Goal: Task Accomplishment & Management: Complete application form

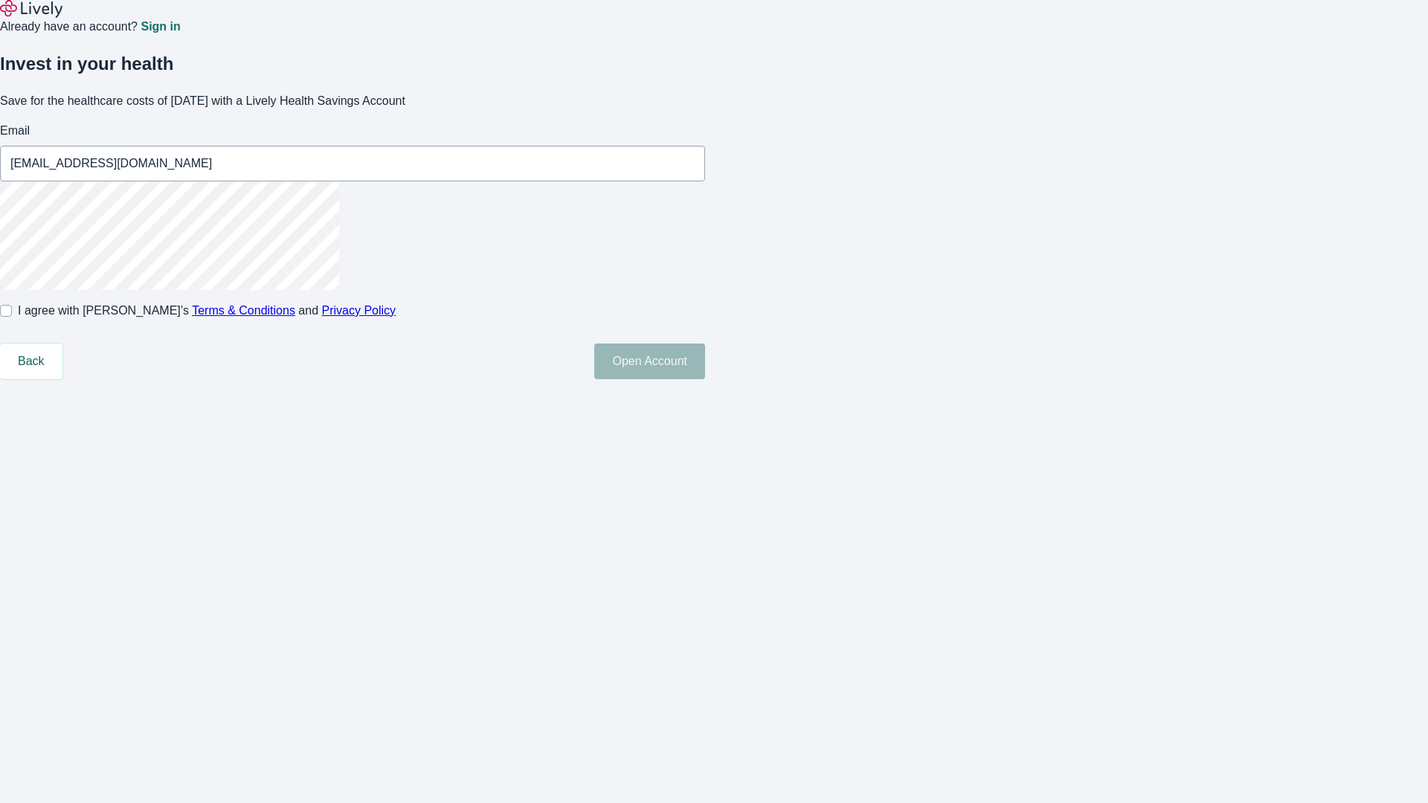
click at [12, 317] on input "I agree with Lively’s Terms & Conditions and Privacy Policy" at bounding box center [6, 311] width 12 height 12
checkbox input "true"
click at [705, 379] on button "Open Account" at bounding box center [649, 362] width 111 height 36
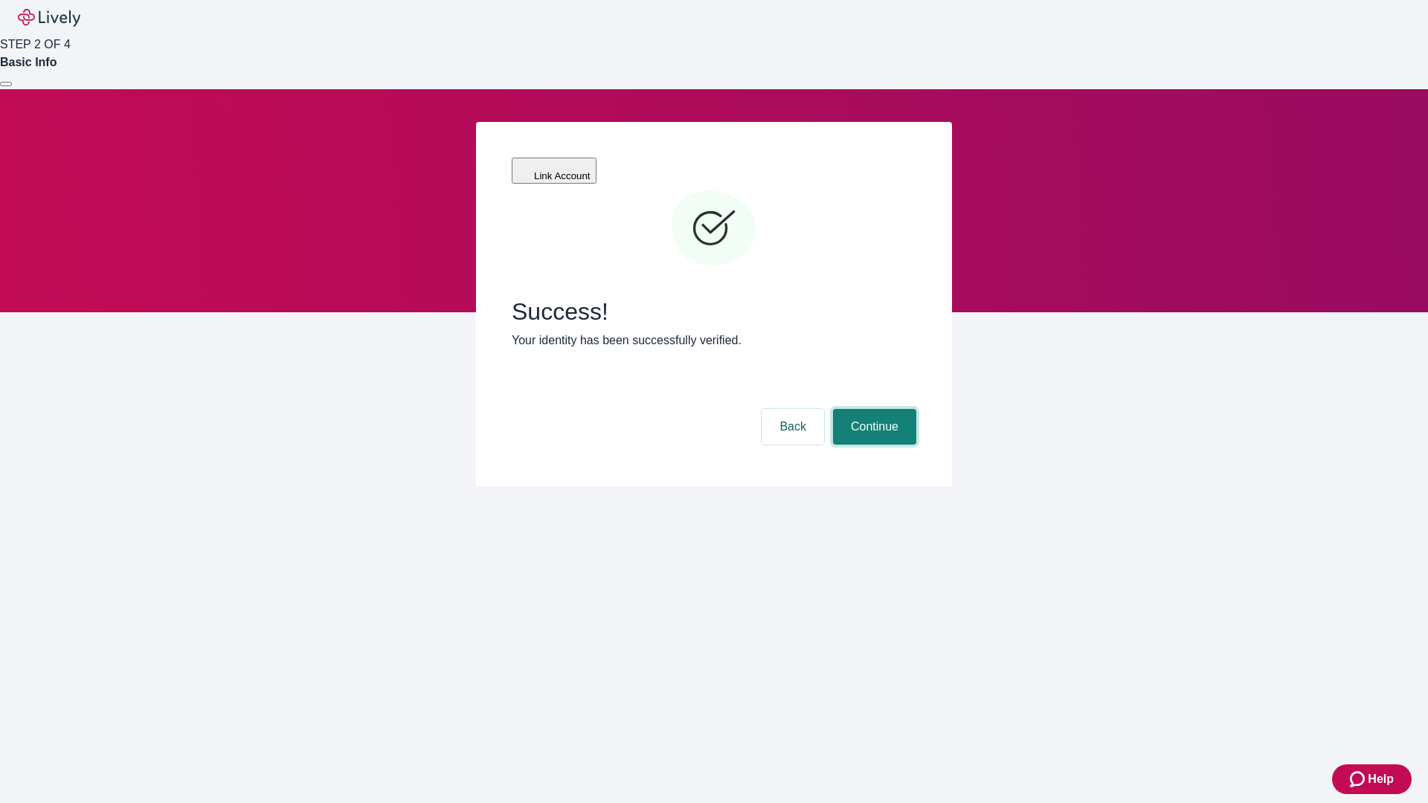
click at [872, 409] on button "Continue" at bounding box center [874, 427] width 83 height 36
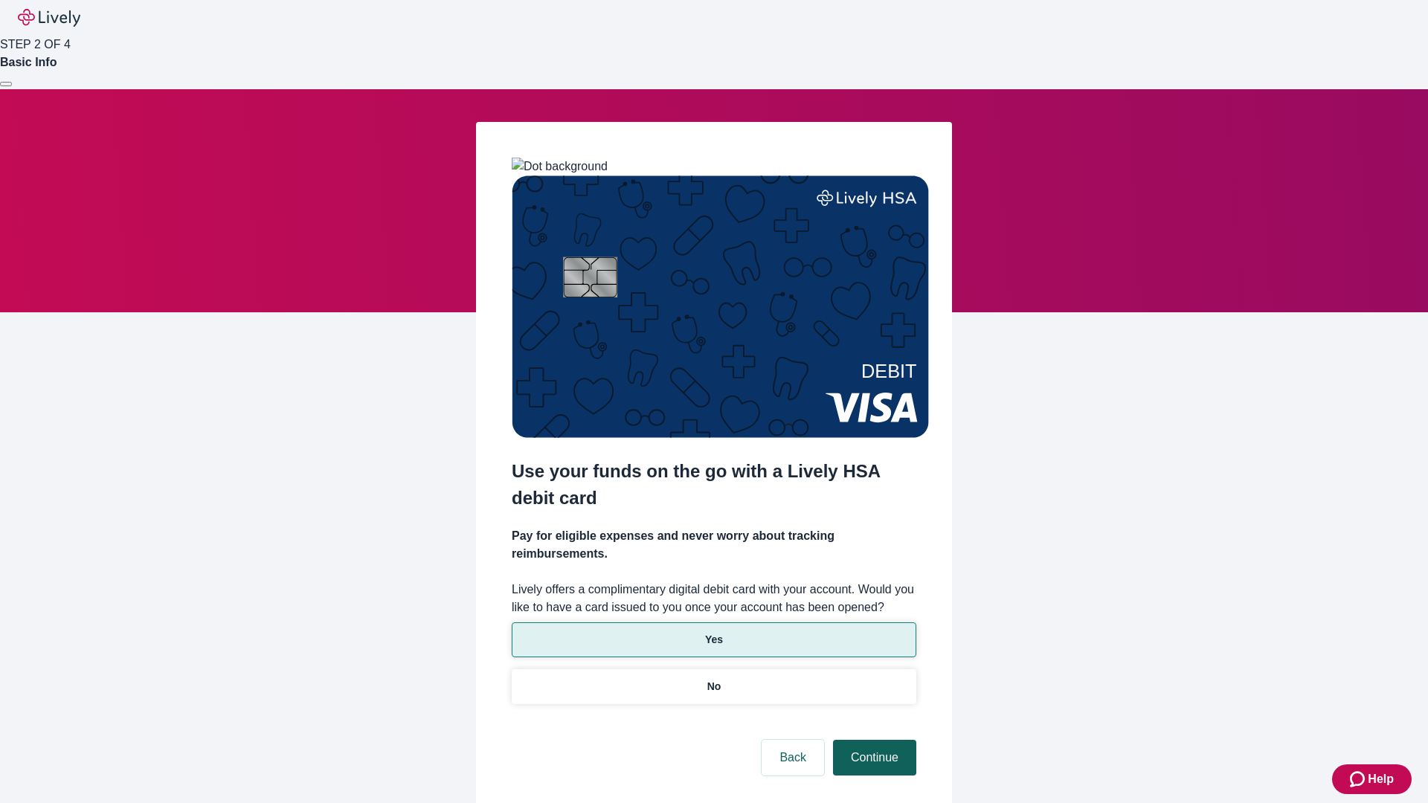
click at [713, 632] on p "Yes" at bounding box center [714, 640] width 18 height 16
click at [872, 740] on button "Continue" at bounding box center [874, 758] width 83 height 36
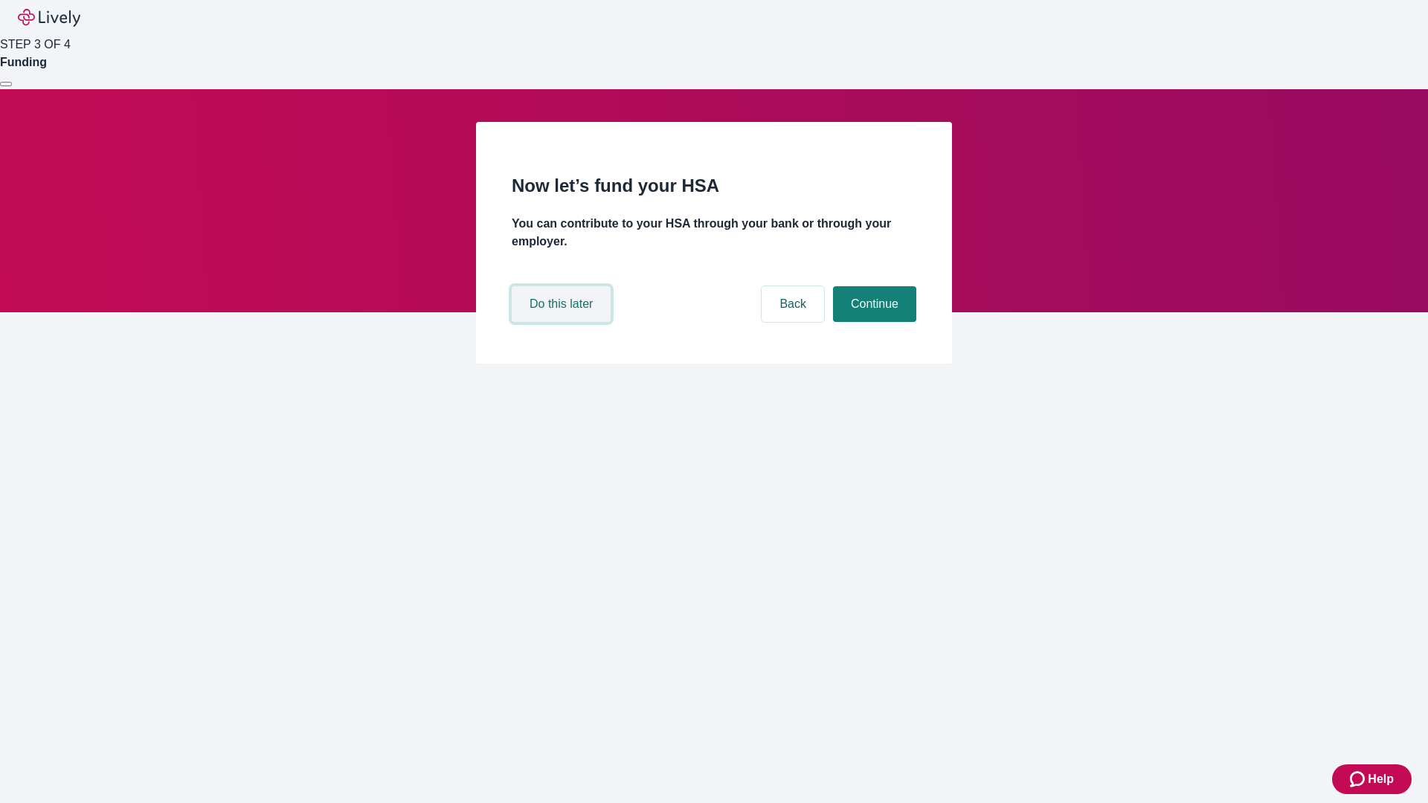
click at [563, 322] on button "Do this later" at bounding box center [561, 304] width 99 height 36
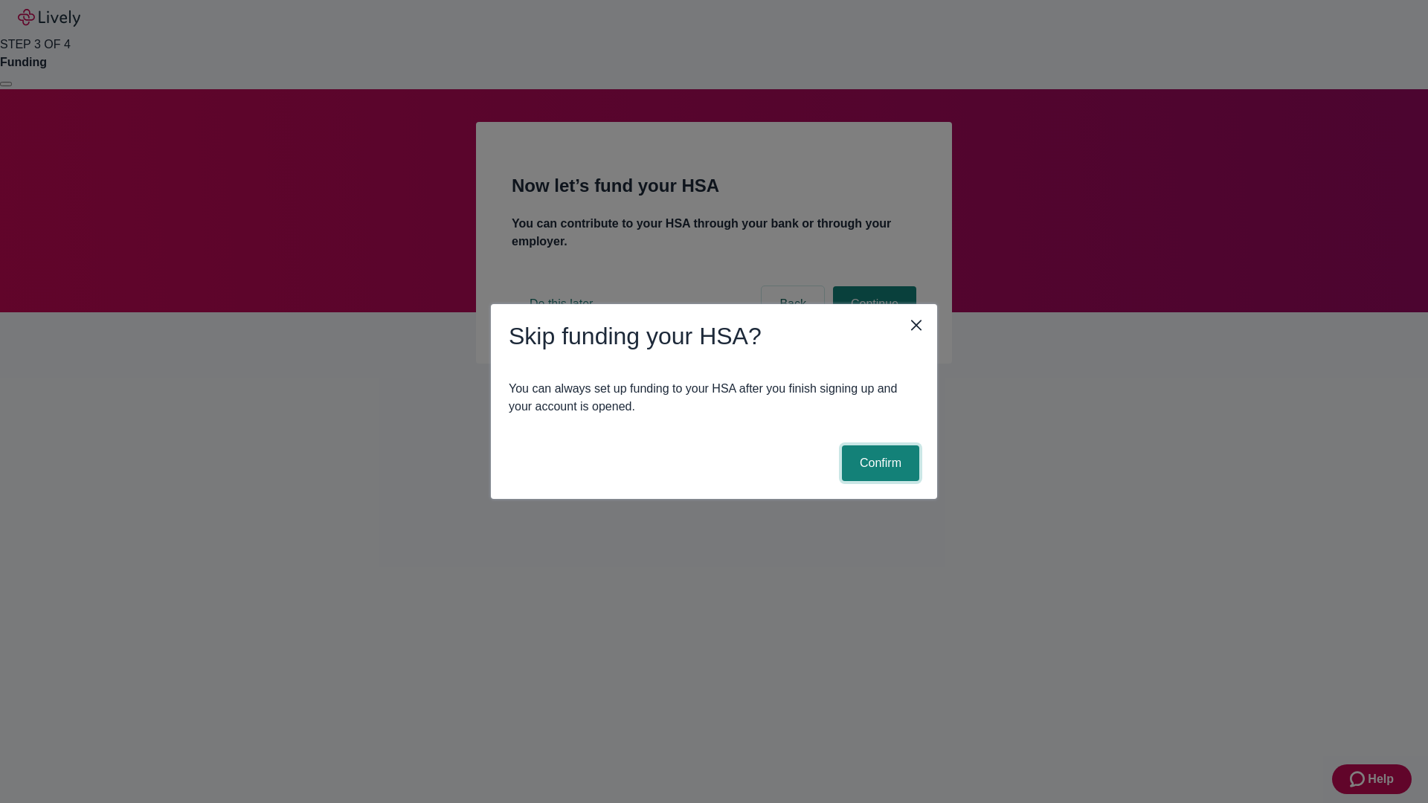
click at [878, 463] on button "Confirm" at bounding box center [880, 463] width 77 height 36
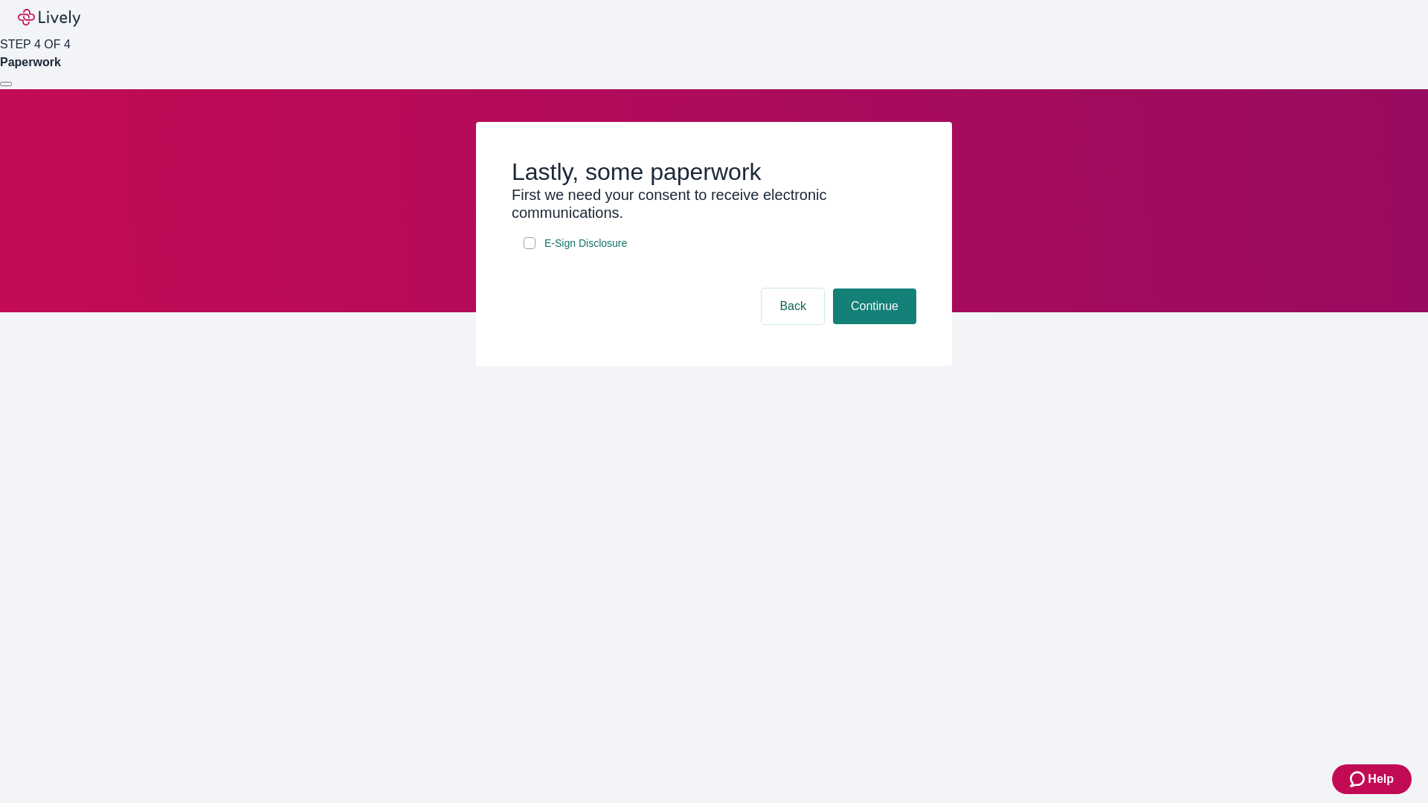
click at [529, 249] on input "E-Sign Disclosure" at bounding box center [530, 243] width 12 height 12
checkbox input "true"
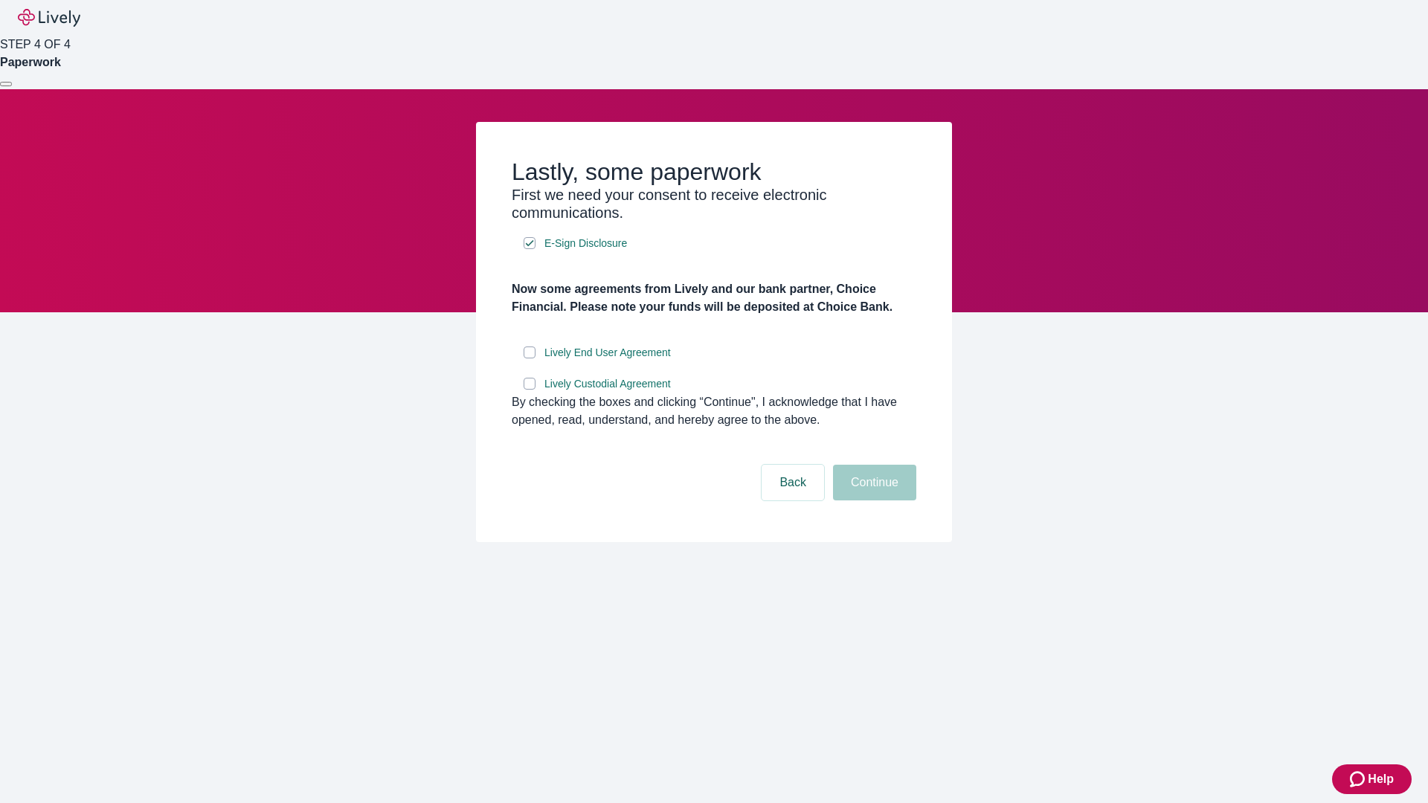
click at [529, 358] on input "Lively End User Agreement" at bounding box center [530, 353] width 12 height 12
checkbox input "true"
click at [529, 390] on input "Lively Custodial Agreement" at bounding box center [530, 384] width 12 height 12
checkbox input "true"
click at [872, 500] on button "Continue" at bounding box center [874, 483] width 83 height 36
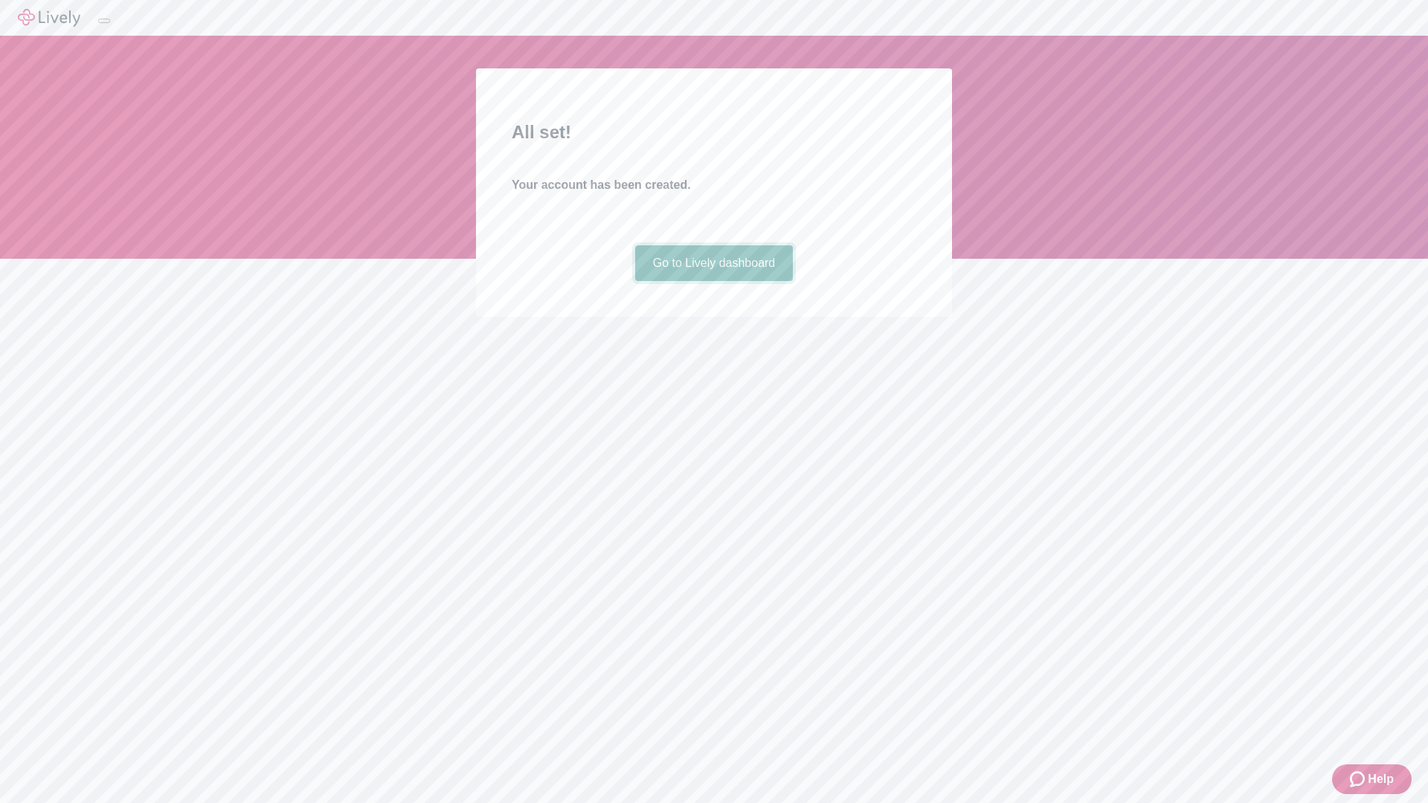
click at [713, 281] on link "Go to Lively dashboard" at bounding box center [714, 263] width 158 height 36
